Goal: Information Seeking & Learning: Learn about a topic

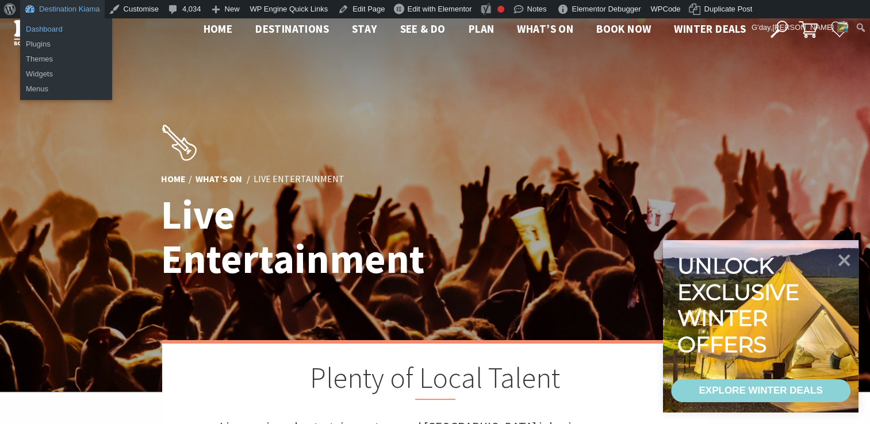
click at [40, 26] on link "Dashboard" at bounding box center [66, 29] width 92 height 15
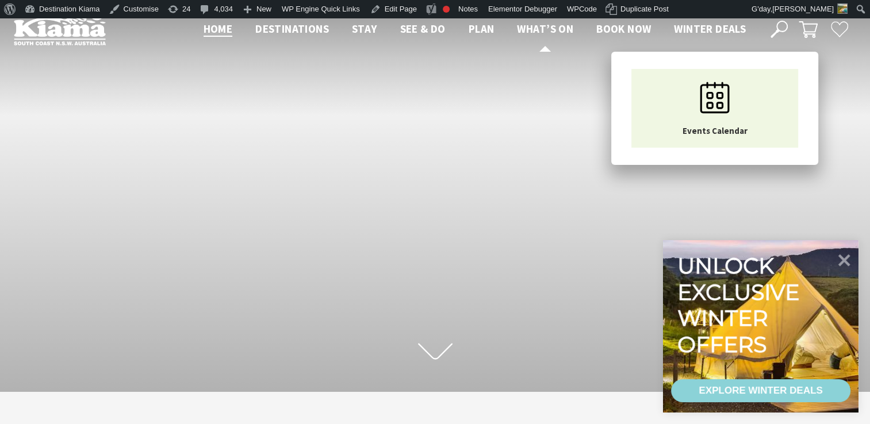
click at [529, 28] on span "What’s On" at bounding box center [545, 29] width 56 height 14
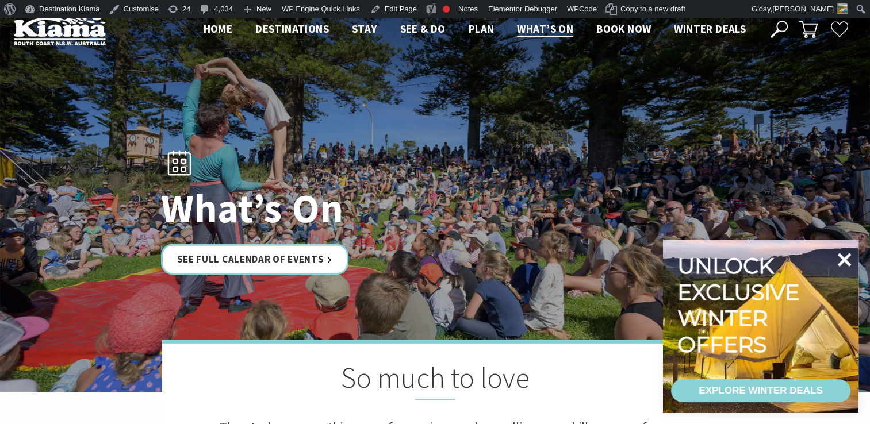
click at [842, 256] on icon at bounding box center [845, 260] width 14 height 14
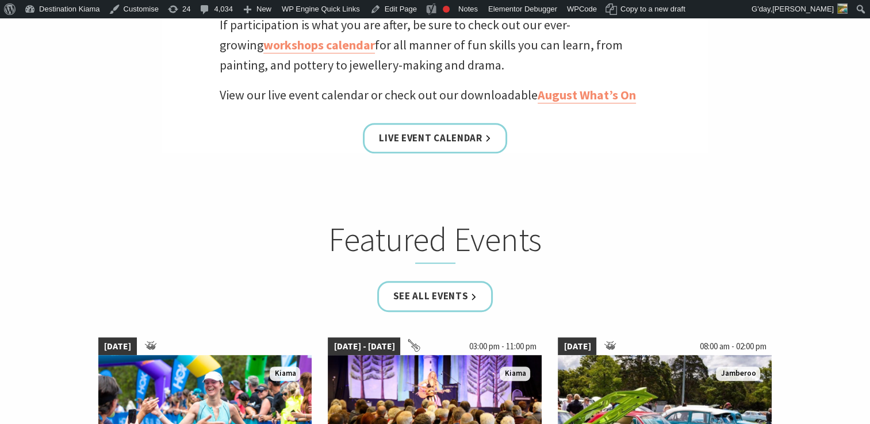
scroll to position [529, 0]
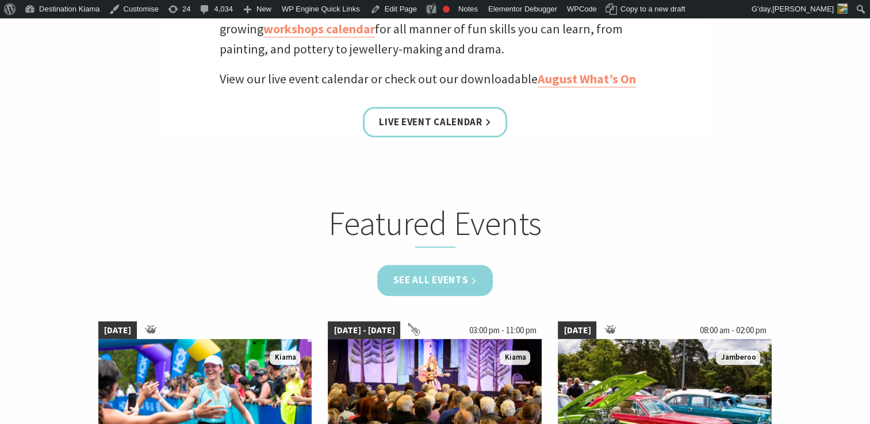
click at [437, 277] on link "See all Events" at bounding box center [435, 280] width 116 height 30
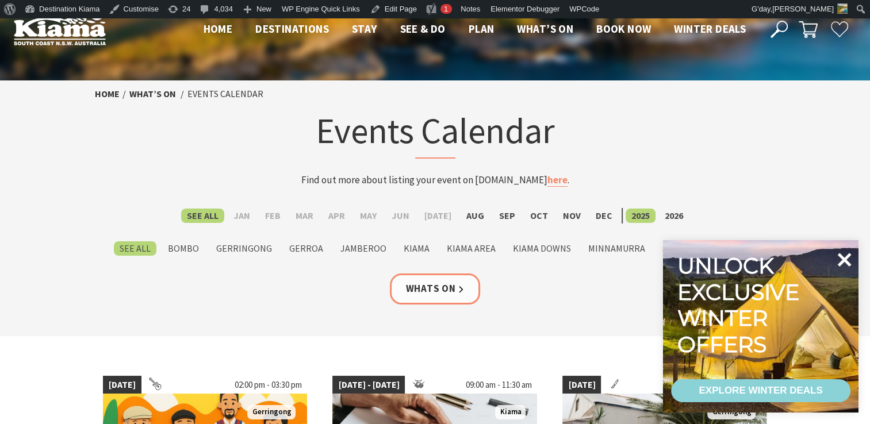
click at [849, 256] on icon at bounding box center [845, 260] width 14 height 14
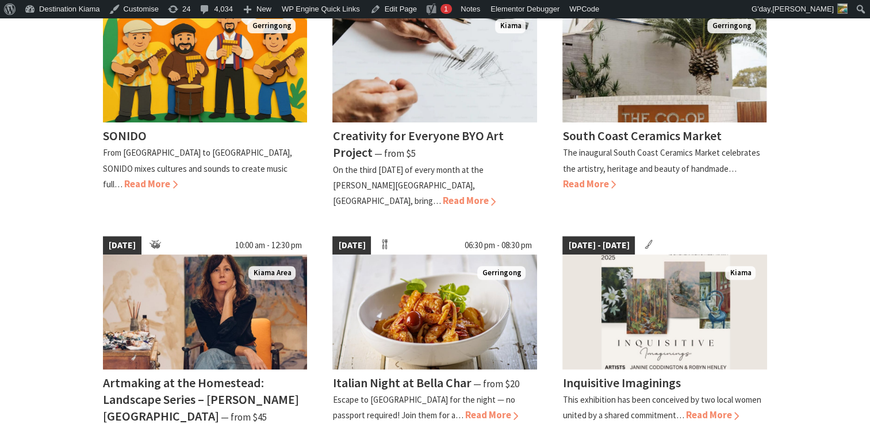
scroll to position [390, 0]
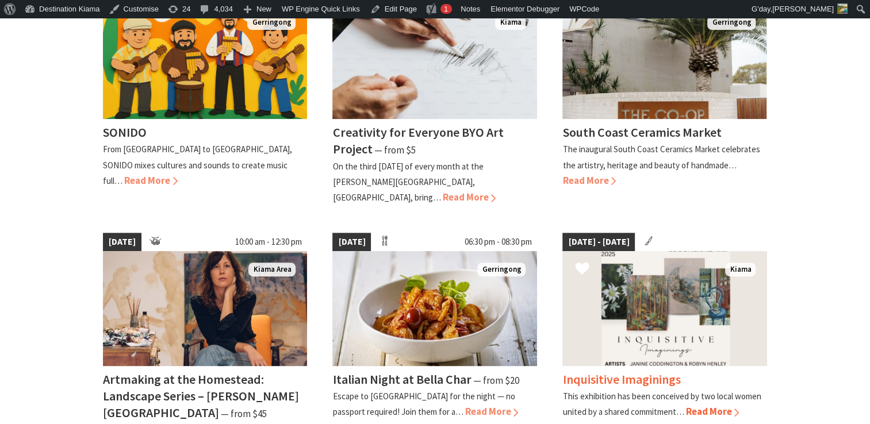
click at [609, 371] on h4 "Inquisitive Imaginings" at bounding box center [621, 379] width 118 height 16
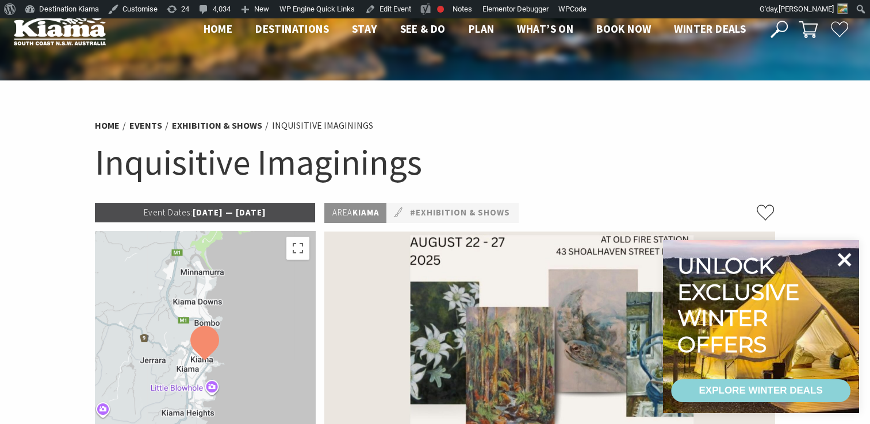
click at [841, 256] on icon at bounding box center [845, 260] width 14 height 14
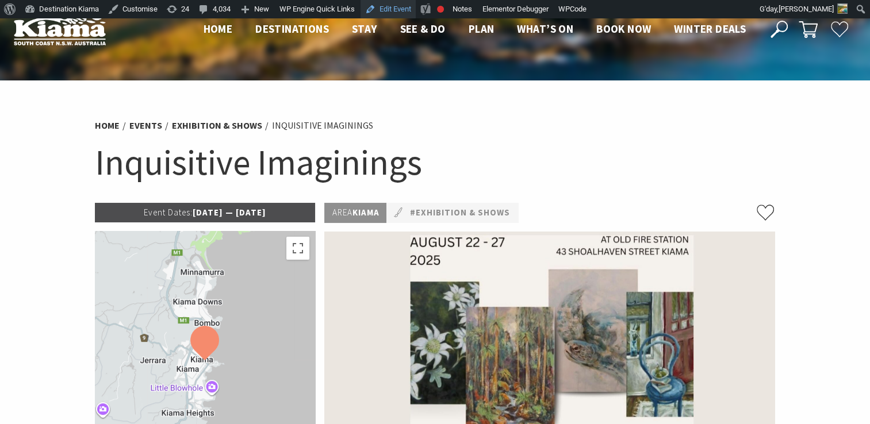
click at [396, 7] on link "Edit Event" at bounding box center [387, 9] width 55 height 18
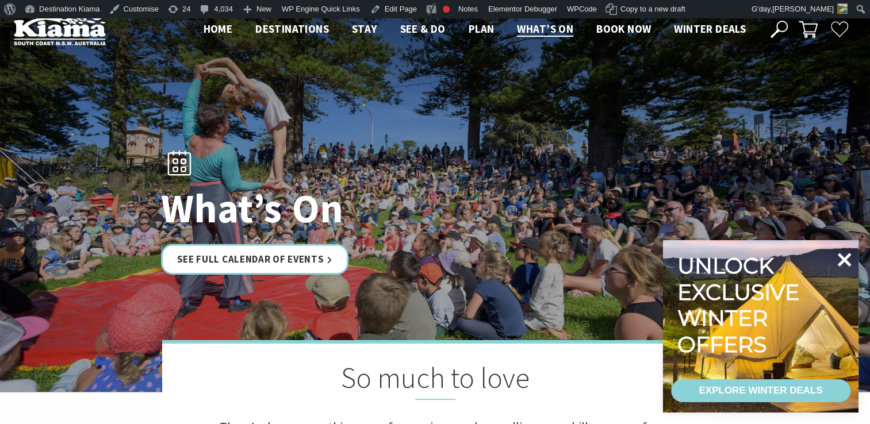
click at [844, 256] on icon at bounding box center [844, 260] width 28 height 28
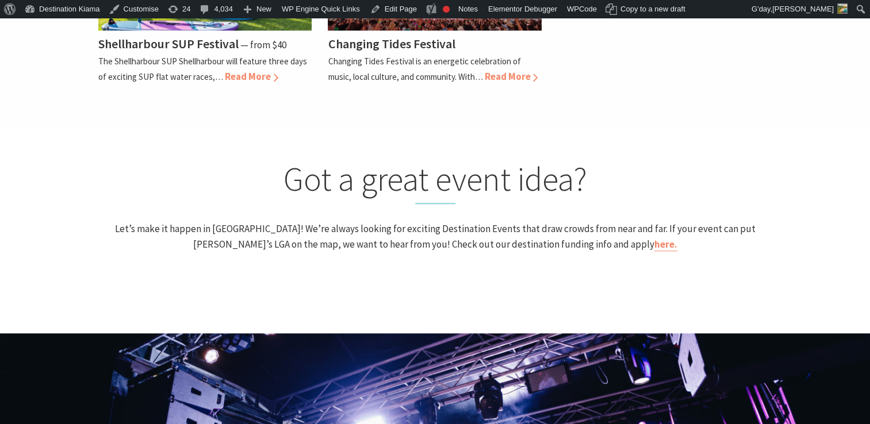
scroll to position [697, 0]
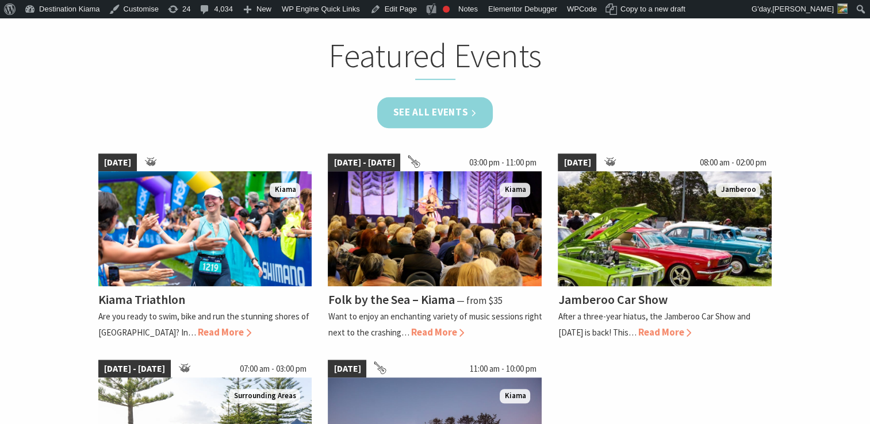
click at [448, 108] on link "See all Events" at bounding box center [435, 112] width 116 height 30
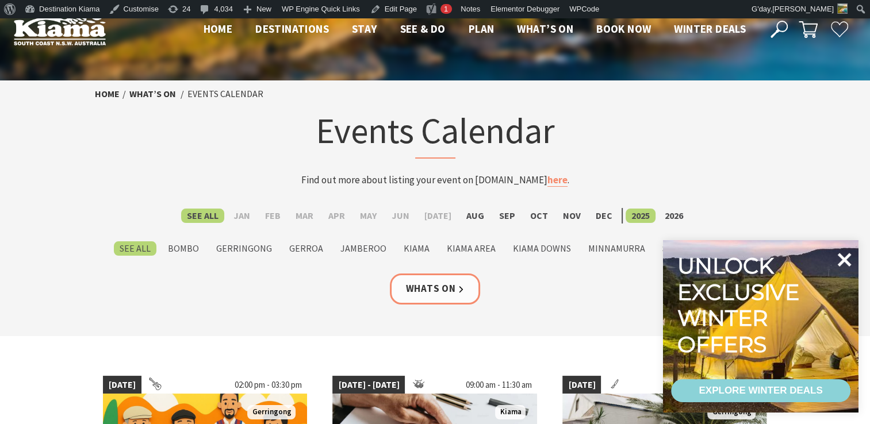
click at [841, 257] on icon at bounding box center [845, 260] width 14 height 14
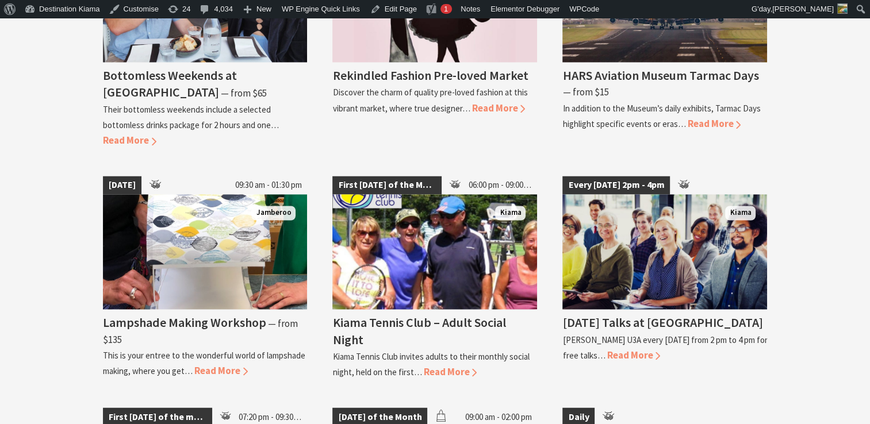
scroll to position [1908, 0]
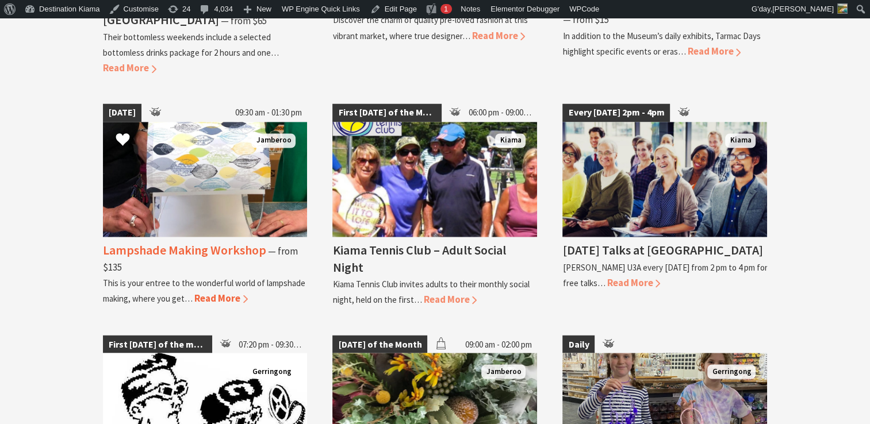
click at [197, 242] on h4 "Lampshade Making Workshop" at bounding box center [184, 250] width 163 height 16
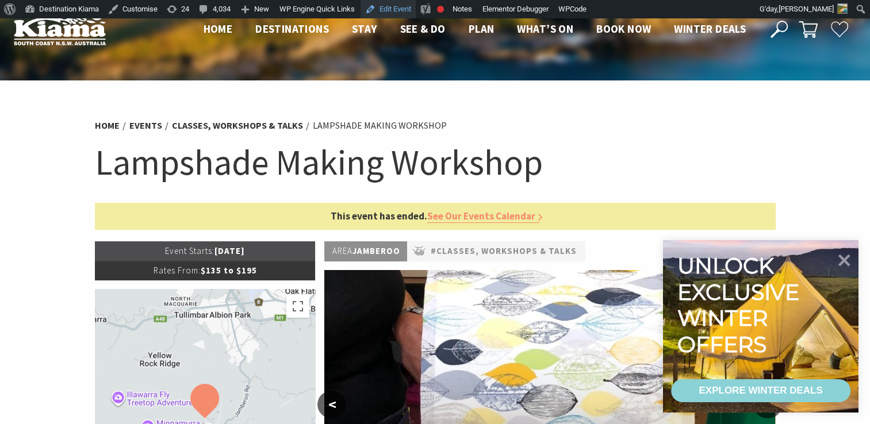
click at [392, 6] on link "Edit Event" at bounding box center [387, 9] width 55 height 18
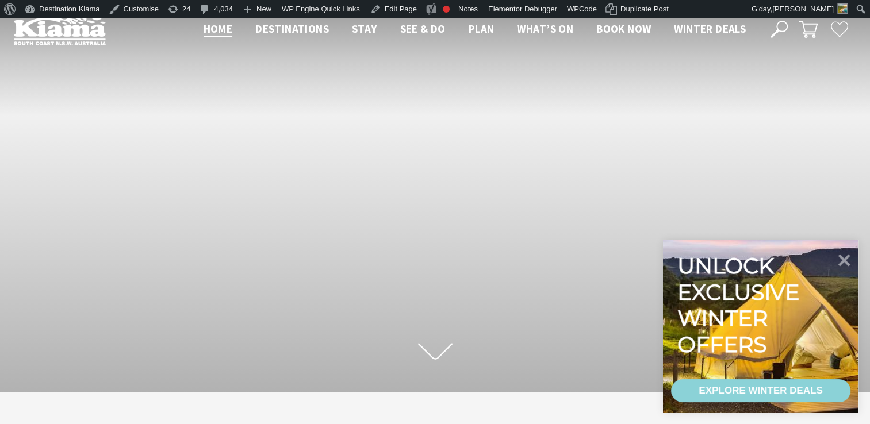
scroll to position [206, 878]
click at [849, 257] on icon at bounding box center [845, 260] width 14 height 14
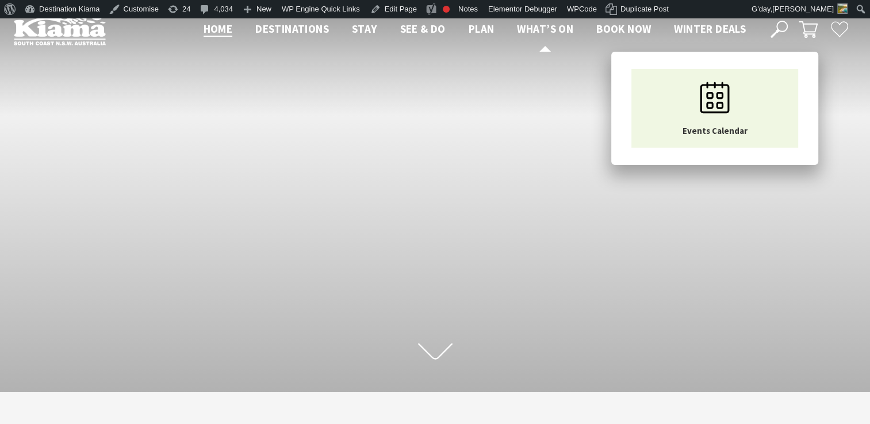
click at [548, 25] on span "What’s On" at bounding box center [545, 29] width 56 height 14
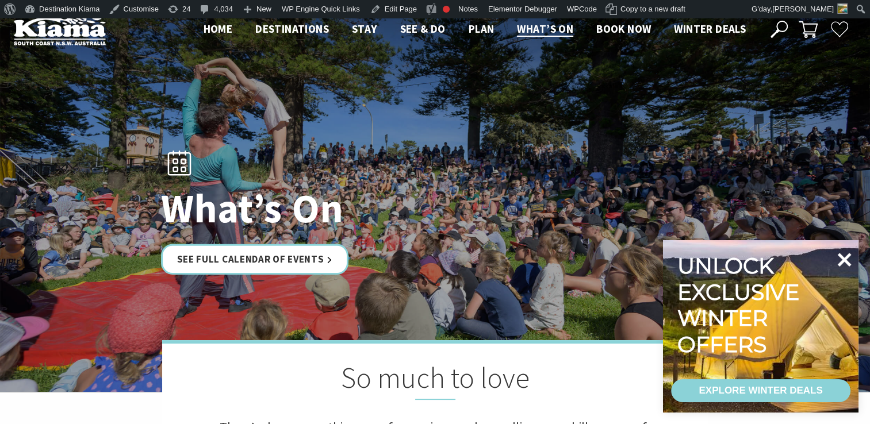
click at [845, 258] on icon at bounding box center [845, 260] width 14 height 14
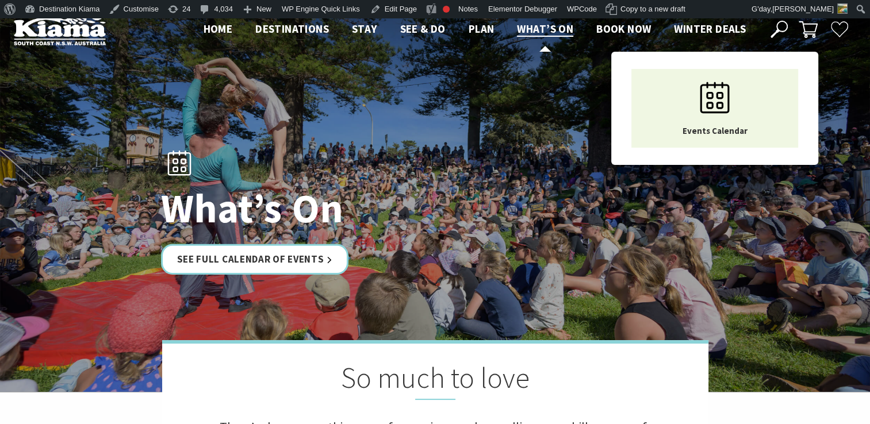
click at [547, 24] on span "What’s On" at bounding box center [545, 29] width 56 height 14
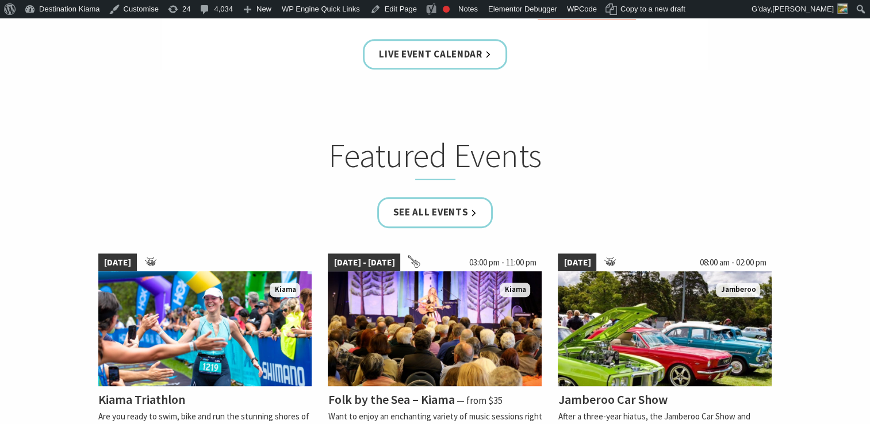
scroll to position [659, 0]
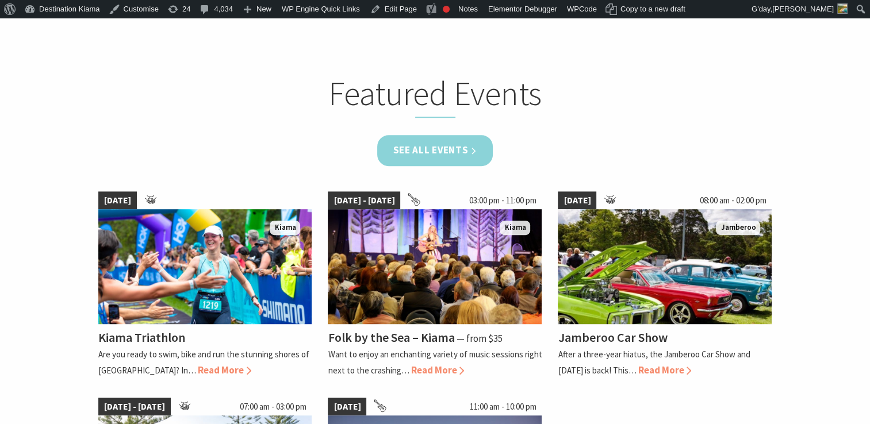
click at [442, 141] on link "See all Events" at bounding box center [435, 150] width 116 height 30
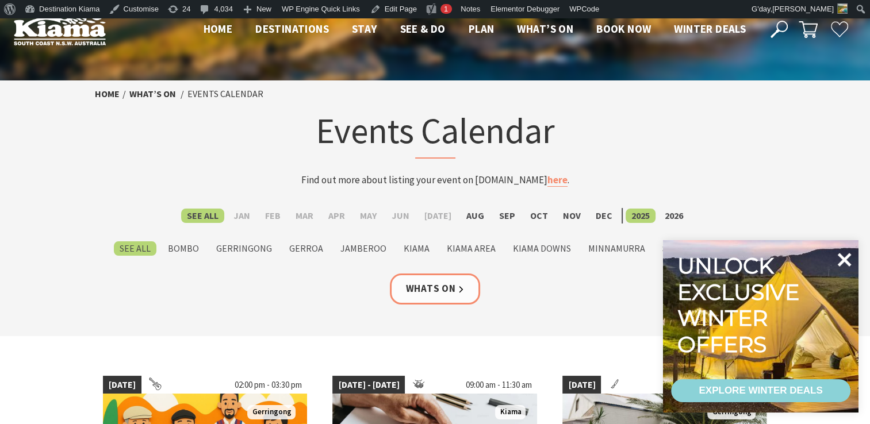
click at [844, 258] on icon at bounding box center [844, 260] width 28 height 28
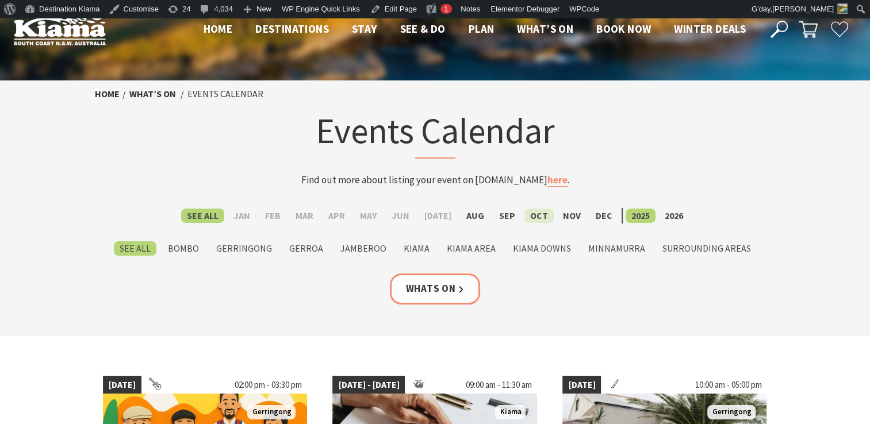
click at [531, 217] on label "Oct" at bounding box center [538, 216] width 29 height 14
click at [0, 0] on input "Oct" at bounding box center [0, 0] width 0 height 0
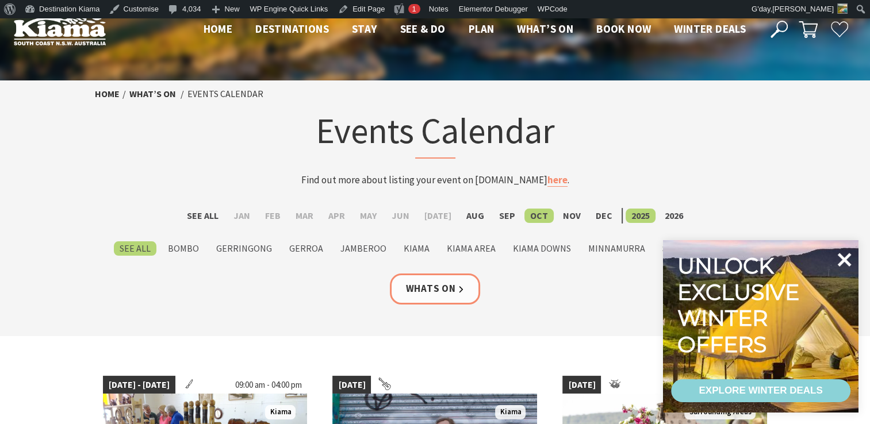
click at [837, 259] on icon at bounding box center [844, 260] width 28 height 28
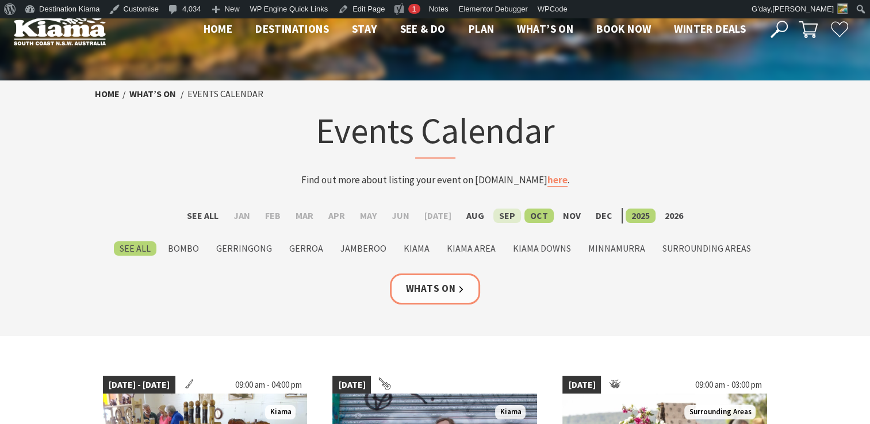
click at [499, 210] on label "Sep" at bounding box center [507, 216] width 28 height 14
click at [0, 0] on input "Sep" at bounding box center [0, 0] width 0 height 0
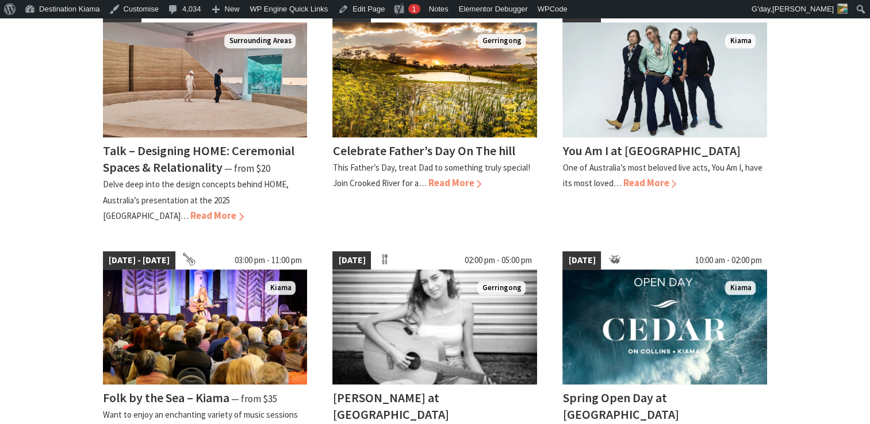
scroll to position [924, 0]
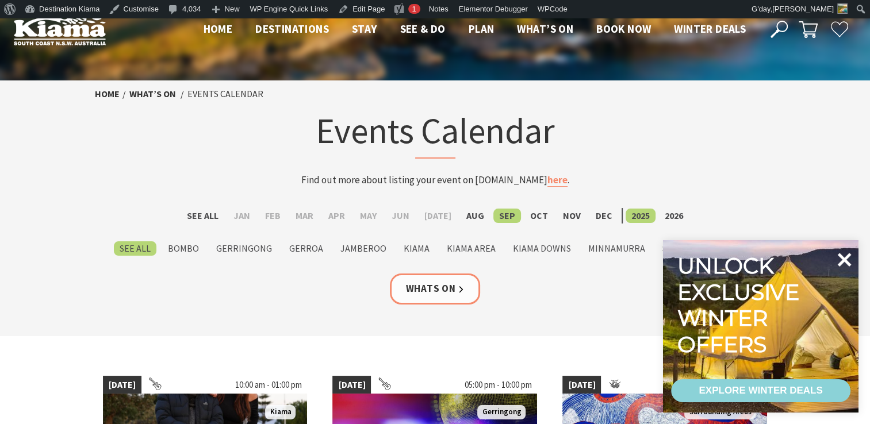
click at [842, 256] on icon at bounding box center [845, 260] width 14 height 14
